Goal: Find contact information: Find contact information

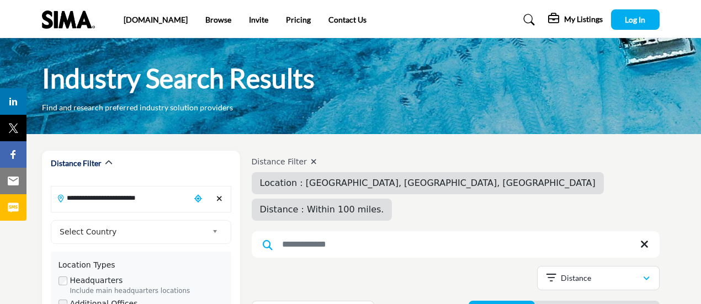
scroll to position [6900, 0]
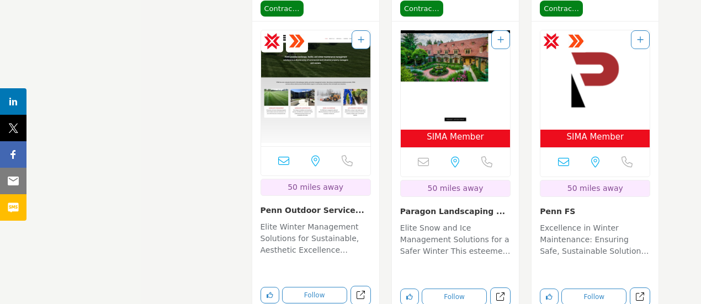
drag, startPoint x: 258, startPoint y: 186, endPoint x: 344, endPoint y: 183, distance: 86.7
click at [344, 183] on div "CSP Staff Certified" at bounding box center [315, 182] width 127 height 320
copy link "Penn Outdoor Service.."
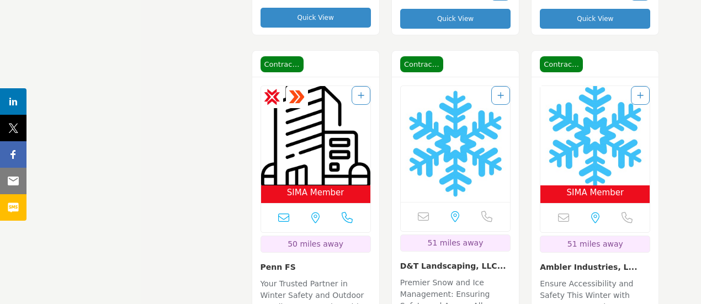
scroll to position [7232, 0]
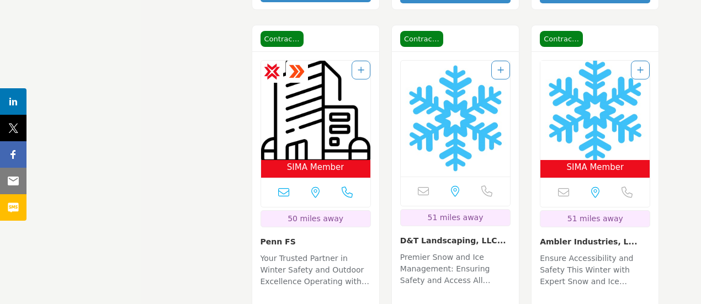
drag, startPoint x: 396, startPoint y: 211, endPoint x: 481, endPoint y: 214, distance: 84.5
click at [481, 214] on div "Email is currently unavailable for this contact. [GEOGRAPHIC_DATA], [GEOGRAPHIC…" at bounding box center [455, 212] width 127 height 320
copy link "D&T Landscaping, LLC"
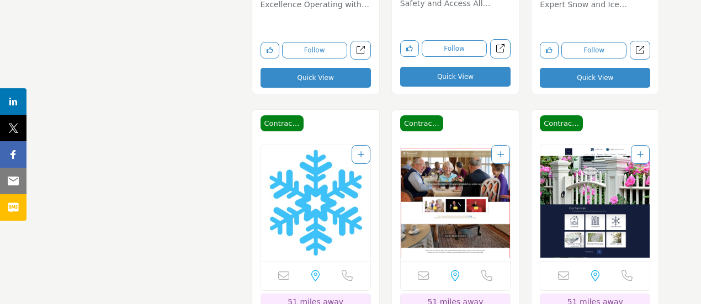
scroll to position [7563, 0]
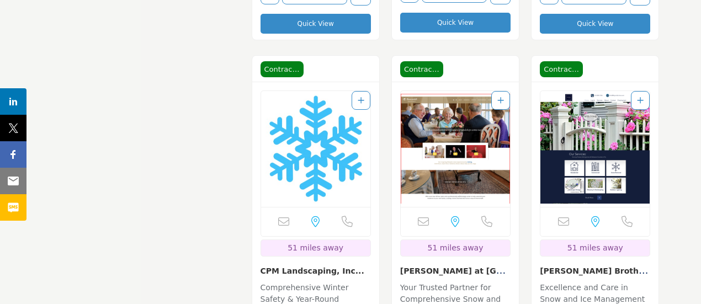
drag, startPoint x: 255, startPoint y: 248, endPoint x: 342, endPoint y: 249, distance: 87.2
click at [342, 249] on div "Email is currently unavailable for this contact. [GEOGRAPHIC_DATA], [GEOGRAPHIC…" at bounding box center [315, 242] width 127 height 320
copy link "CPM Landscaping, Inc."
drag, startPoint x: 537, startPoint y: 242, endPoint x: 618, endPoint y: 242, distance: 81.7
click at [618, 242] on div "Email is currently unavailable for this contact. [GEOGRAPHIC_DATA], [GEOGRAPHIC…" at bounding box center [595, 242] width 127 height 320
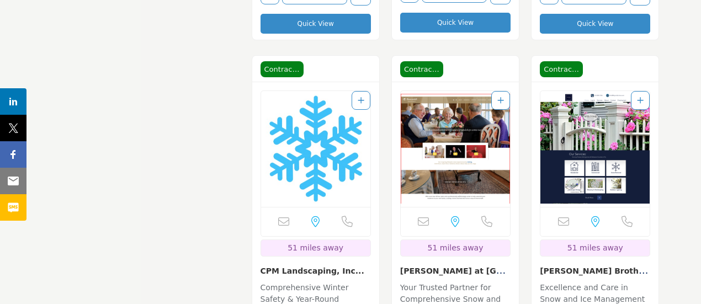
copy link "[PERSON_NAME] Brother's L.."
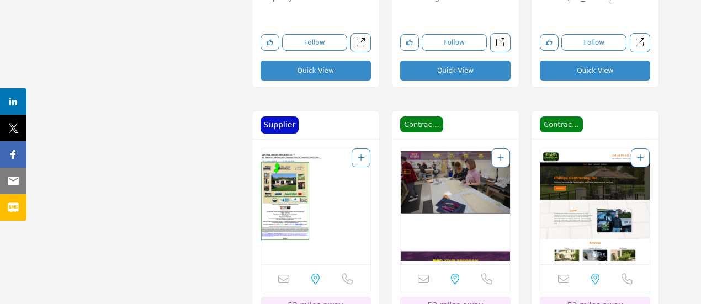
drag, startPoint x: 183, startPoint y: 129, endPoint x: 179, endPoint y: 163, distance: 34.0
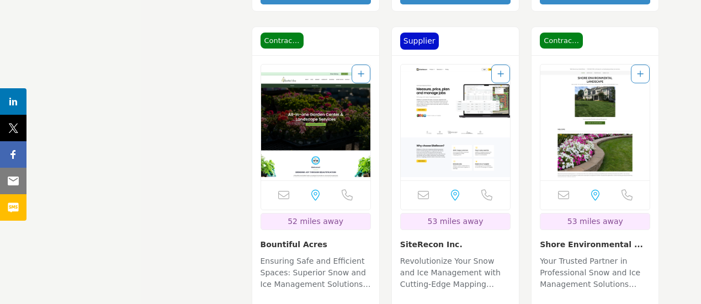
scroll to position [8667, 0]
